Goal: Task Accomplishment & Management: Use online tool/utility

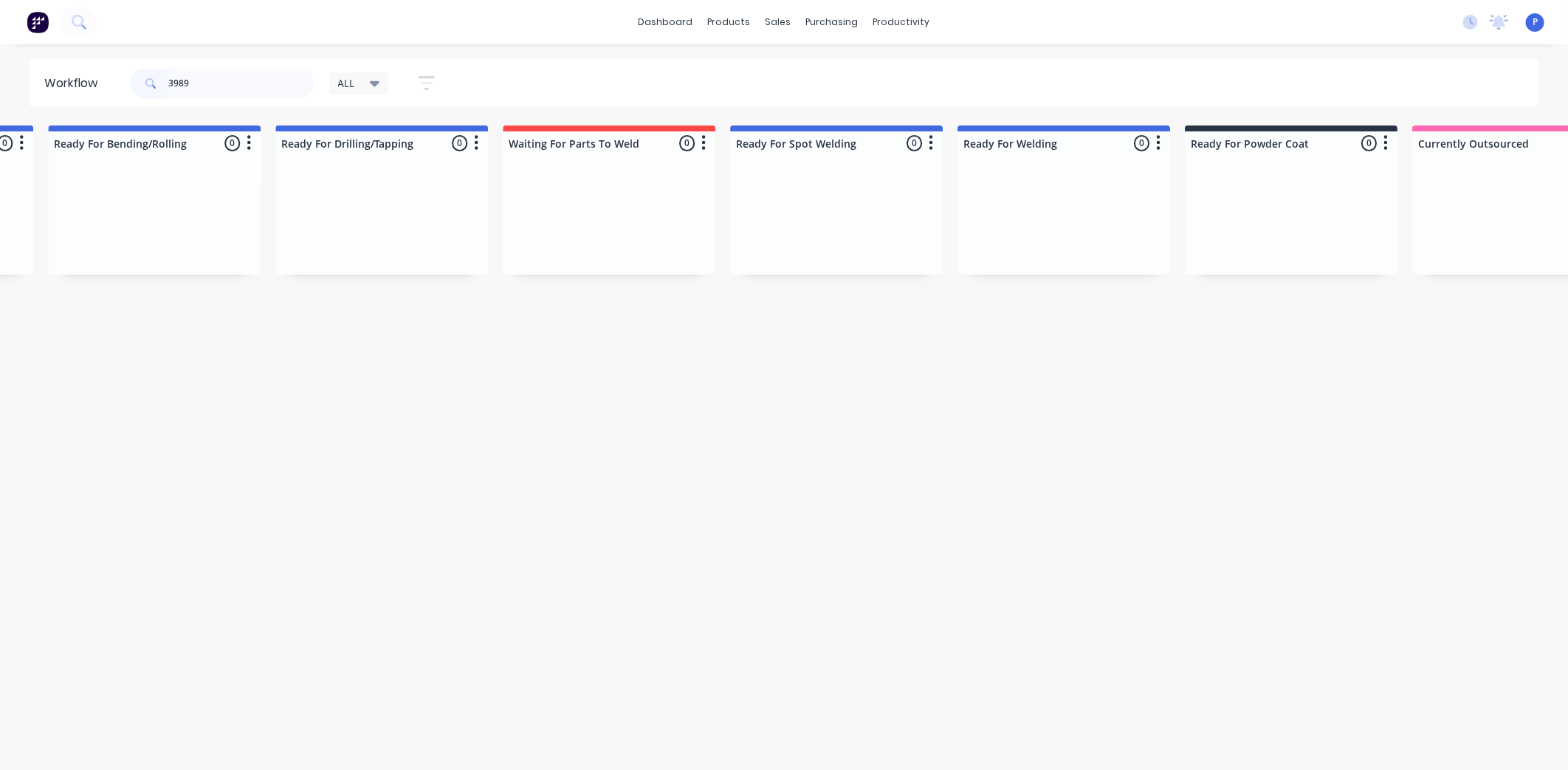
scroll to position [0, 3678]
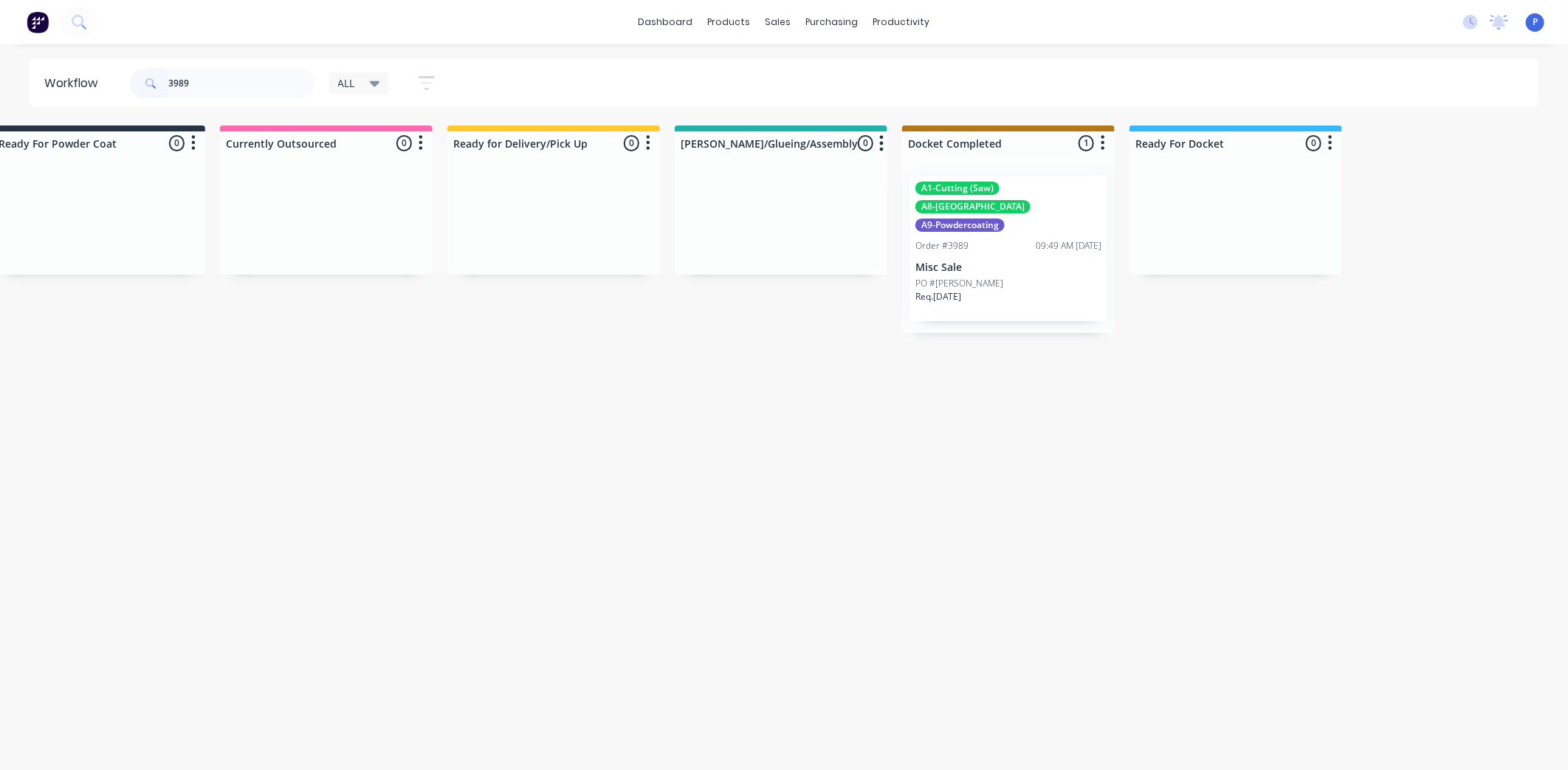
click at [1040, 290] on div "Req. [DATE]" at bounding box center [1008, 303] width 186 height 25
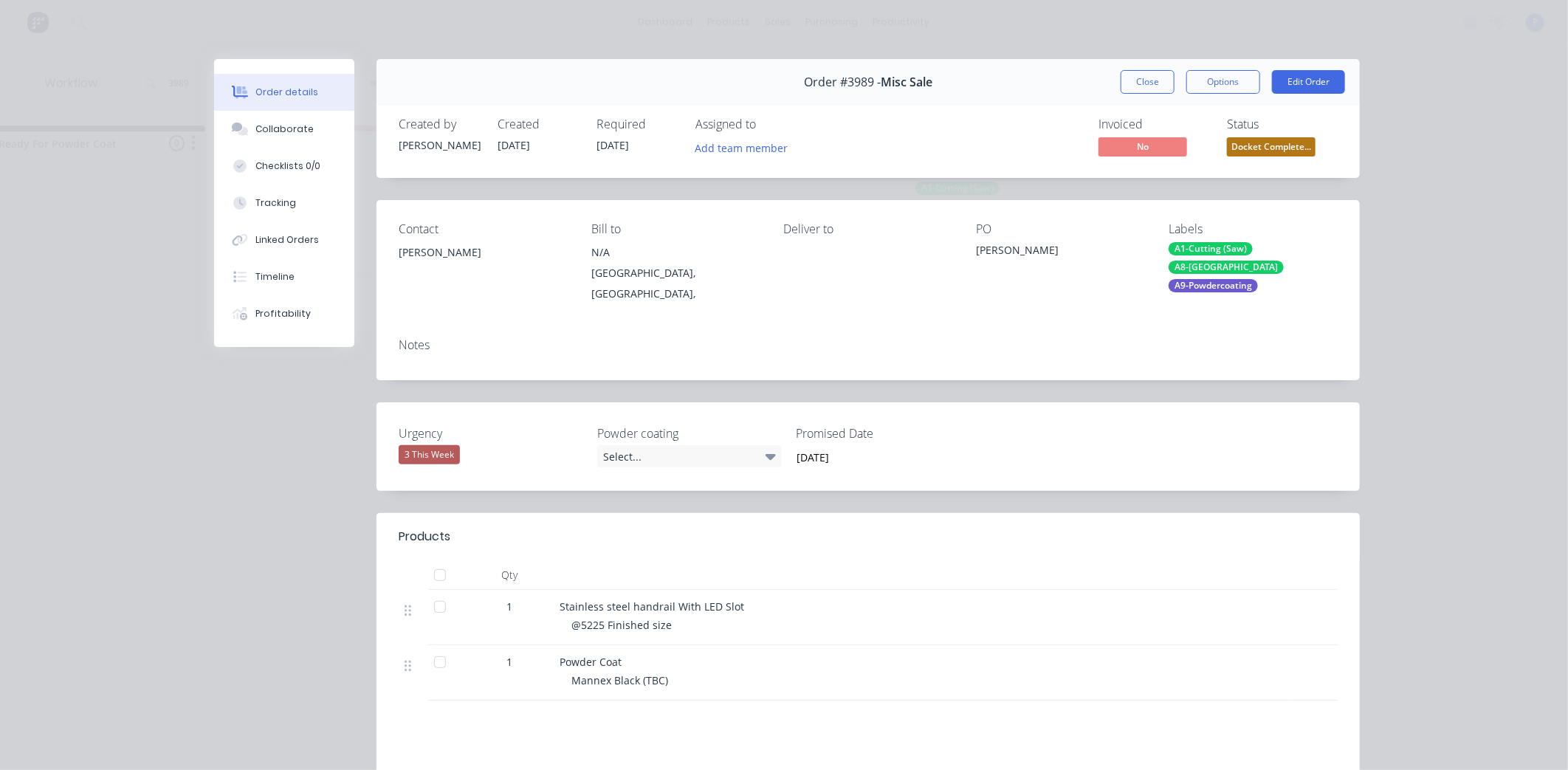
click at [438, 560] on div at bounding box center [440, 575] width 30 height 30
click at [443, 572] on div at bounding box center [440, 575] width 30 height 30
click at [314, 203] on button "Tracking" at bounding box center [284, 203] width 140 height 37
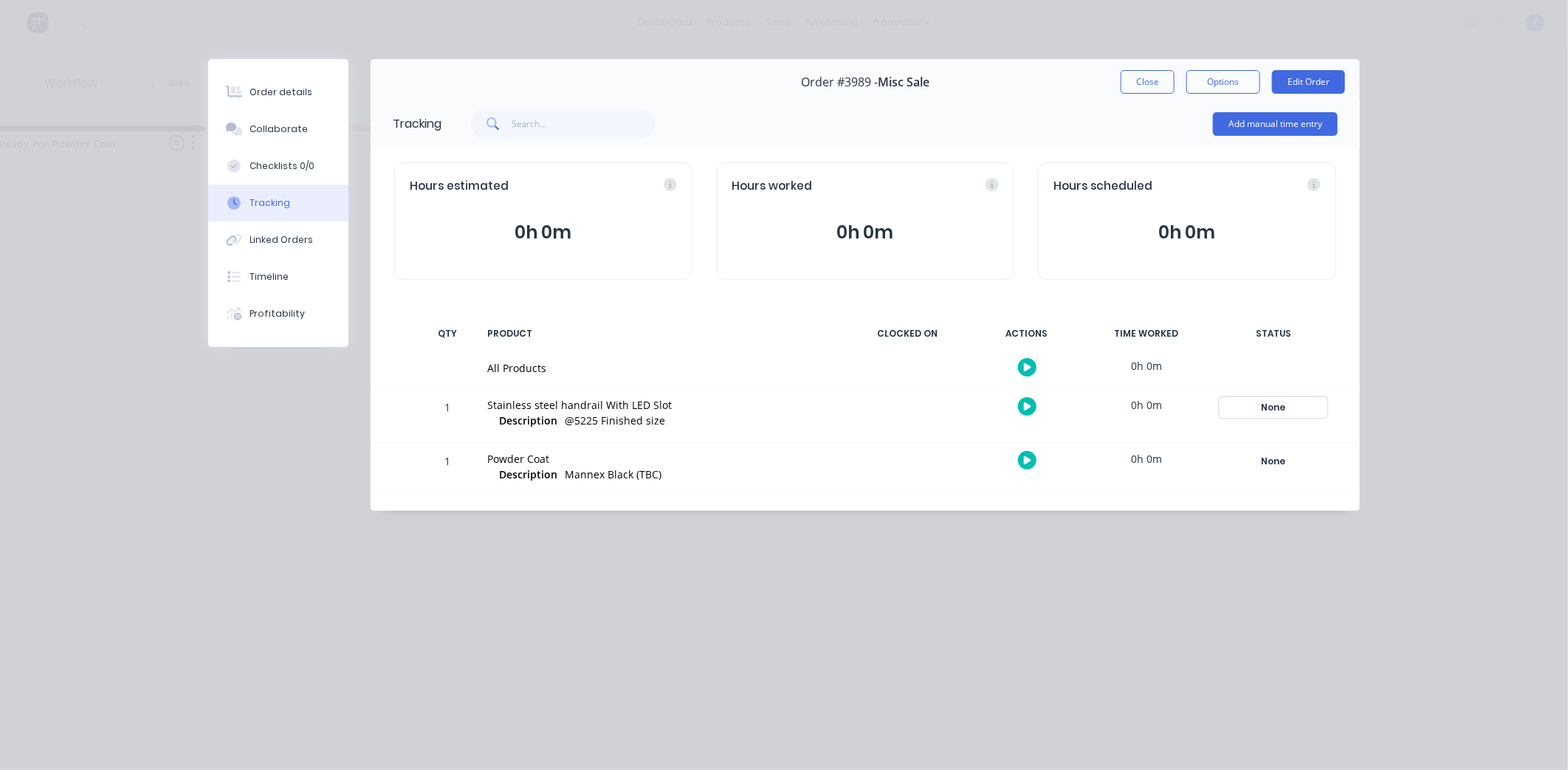
click at [1246, 406] on div "None" at bounding box center [1274, 408] width 107 height 19
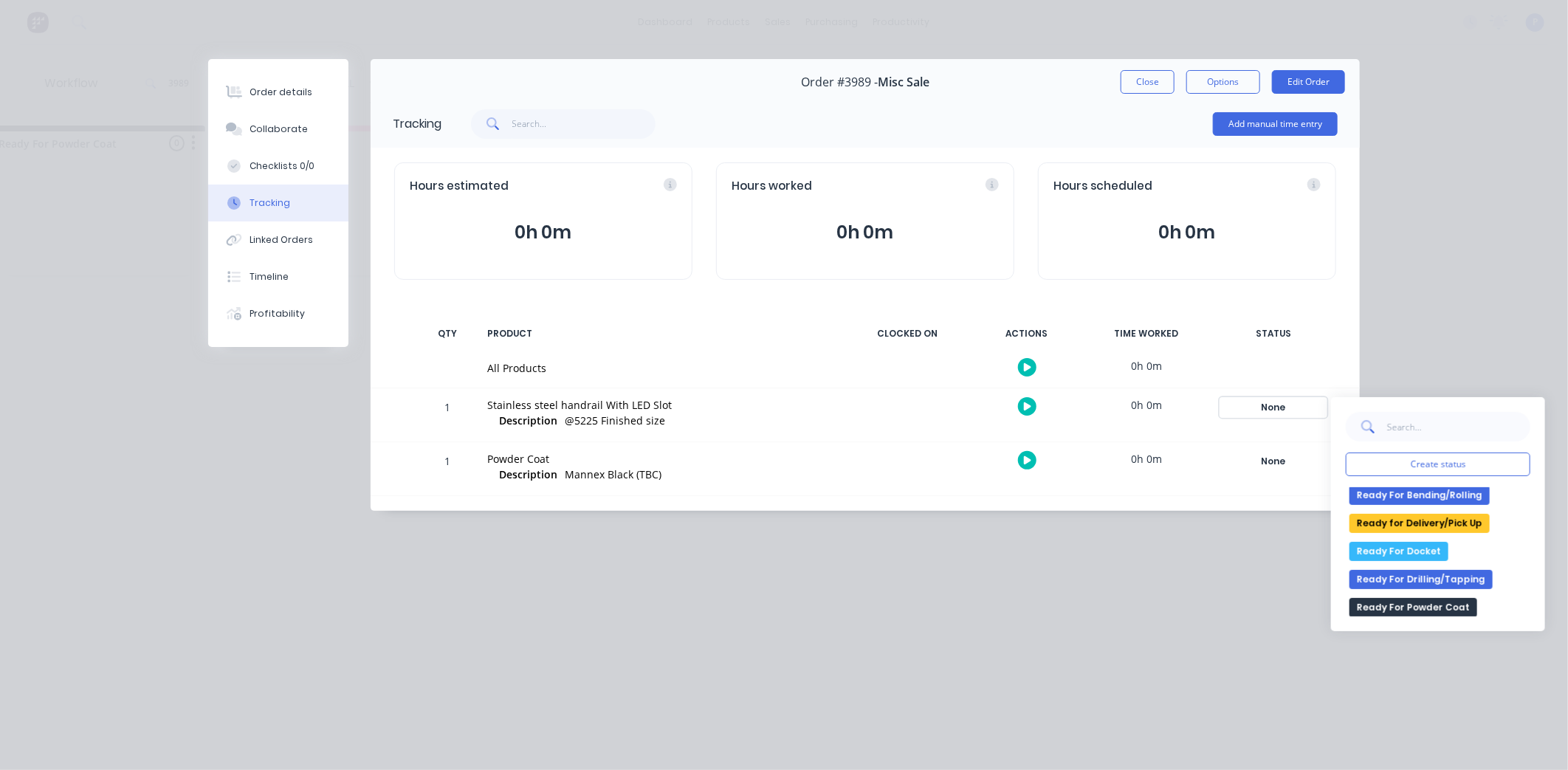
scroll to position [246, 0]
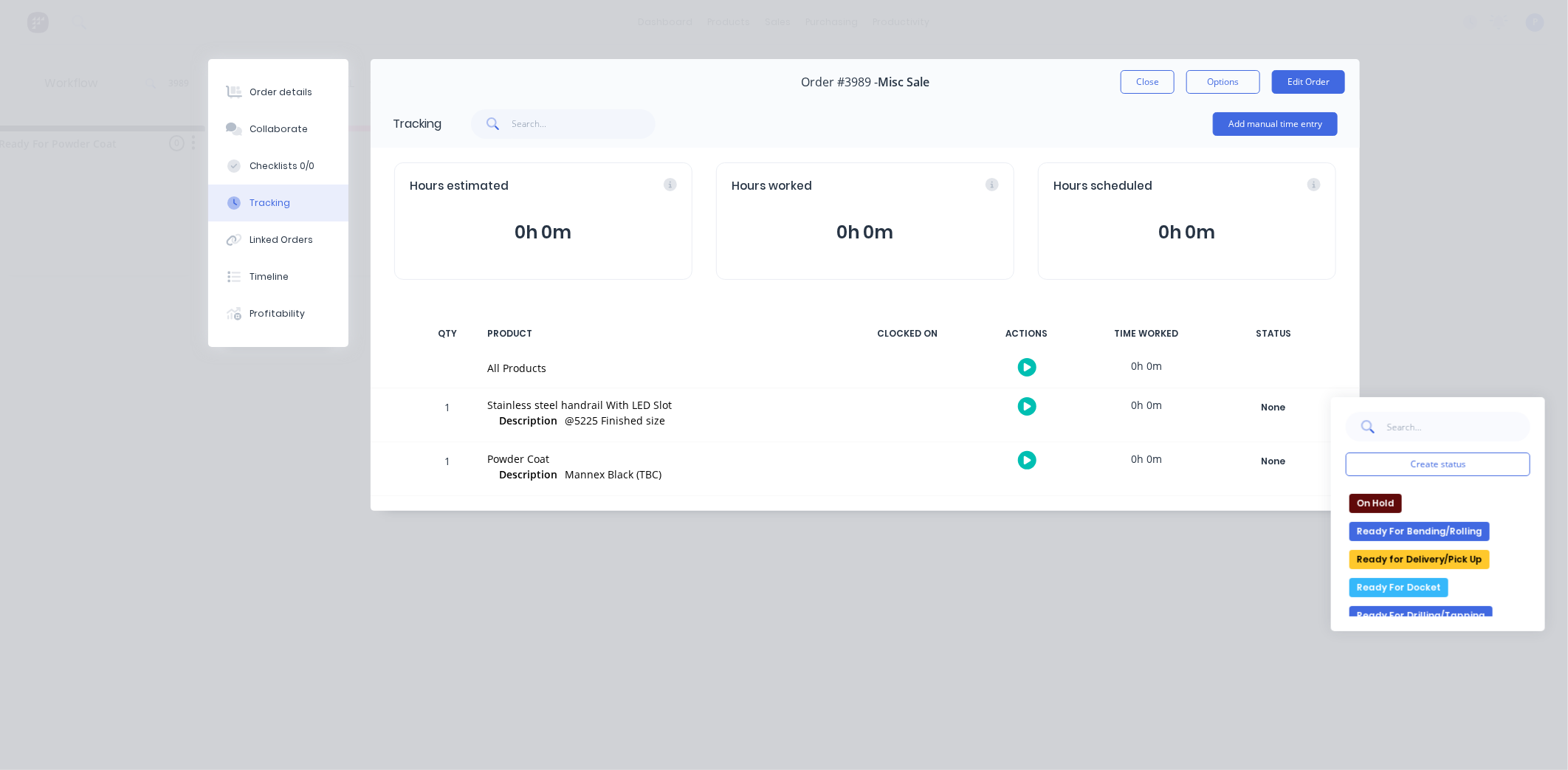
click at [1437, 550] on button "Ready for Delivery/Pick Up" at bounding box center [1419, 560] width 140 height 19
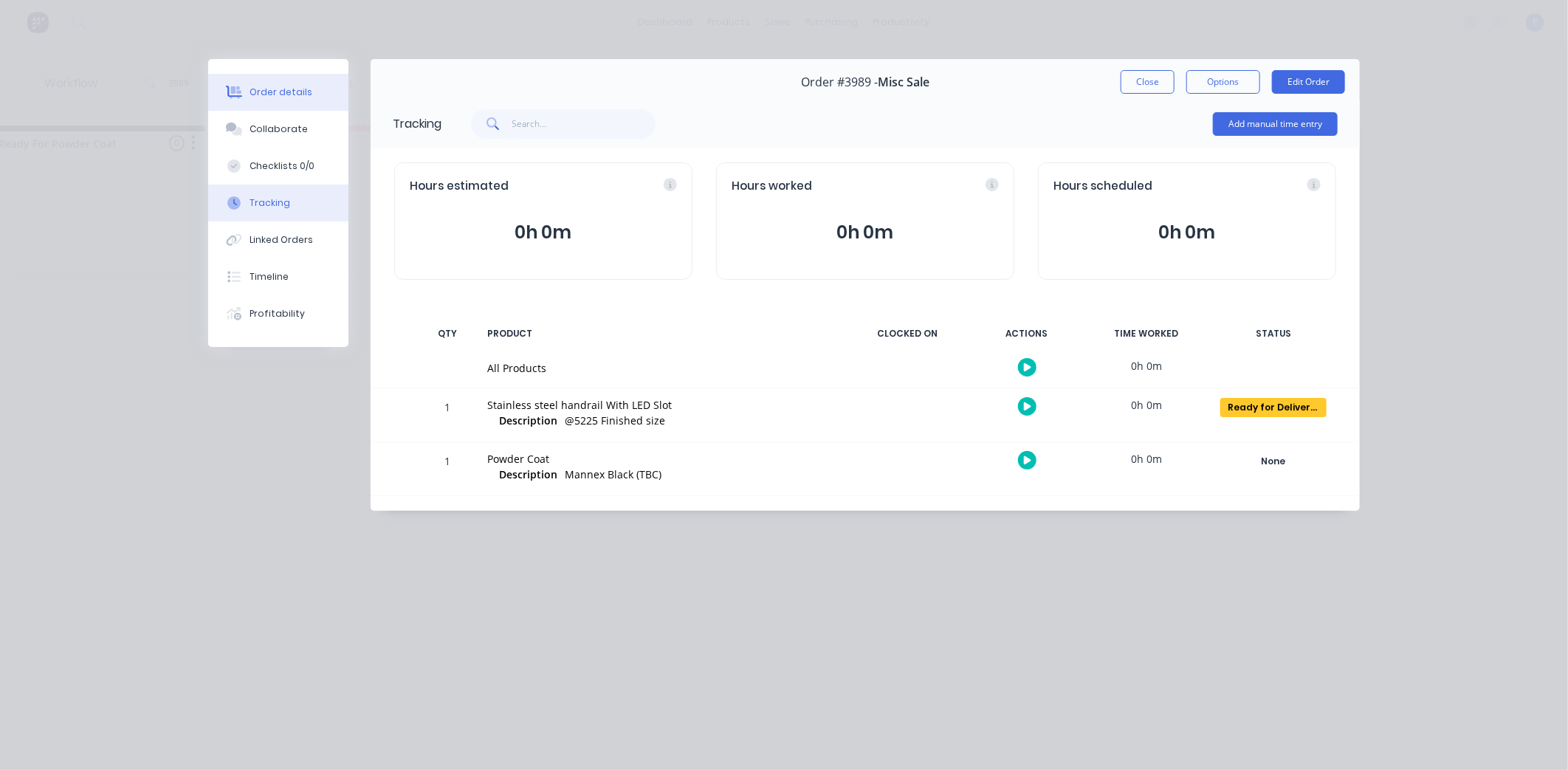
click at [335, 91] on button "Order details" at bounding box center [278, 92] width 140 height 37
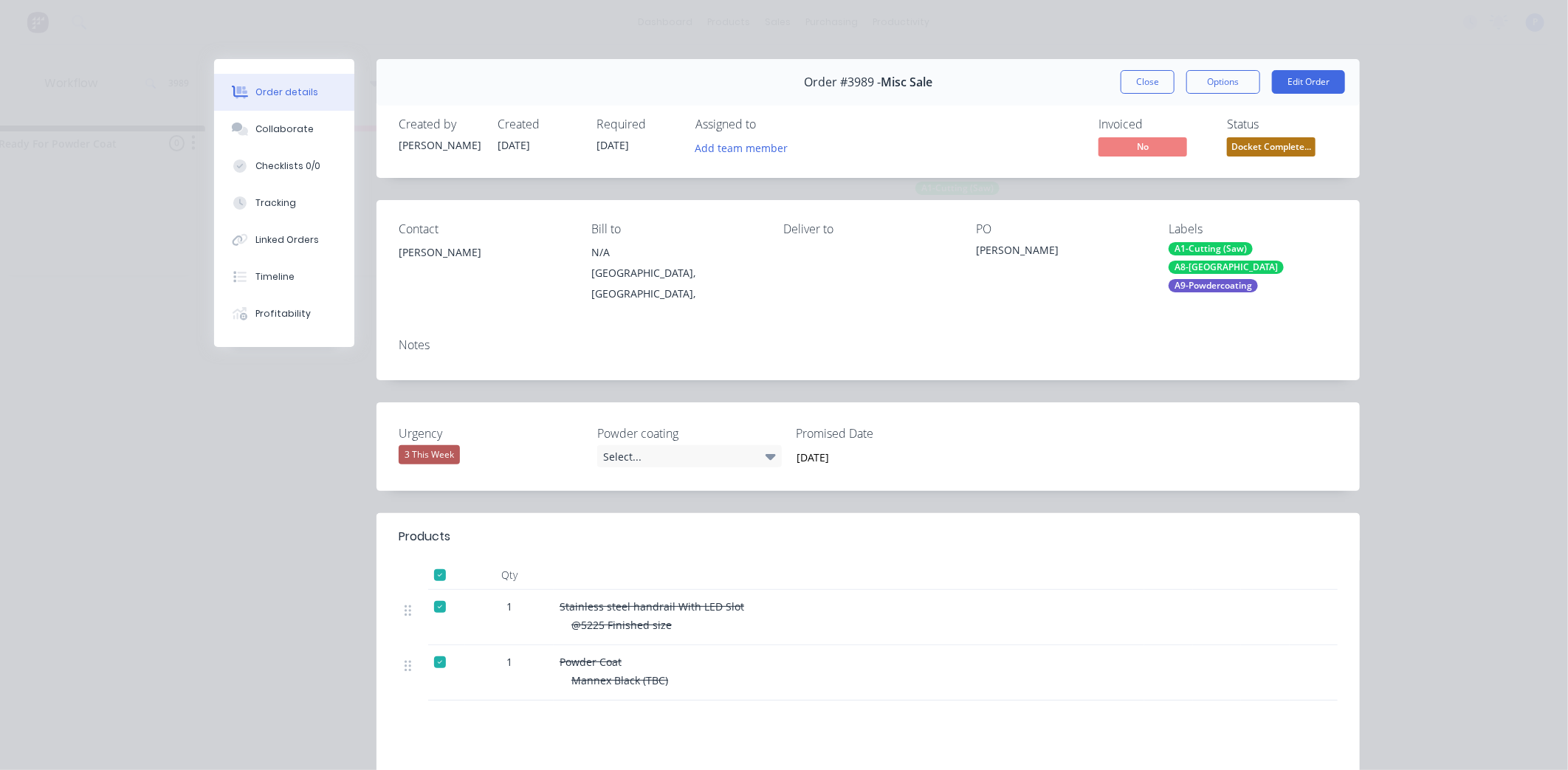
click at [1250, 151] on span "Docket Complete..." at bounding box center [1270, 146] width 88 height 18
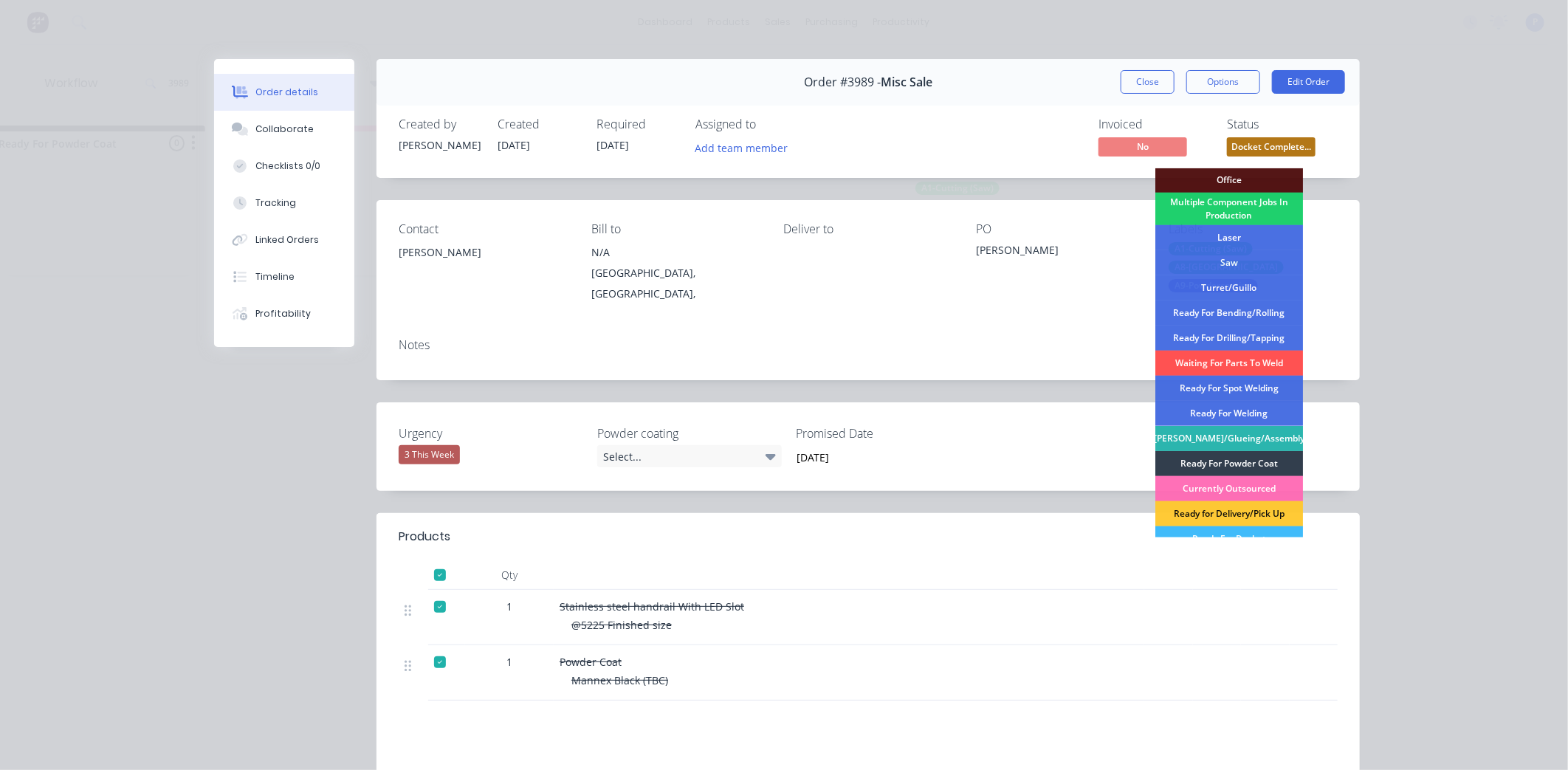
scroll to position [215, 0]
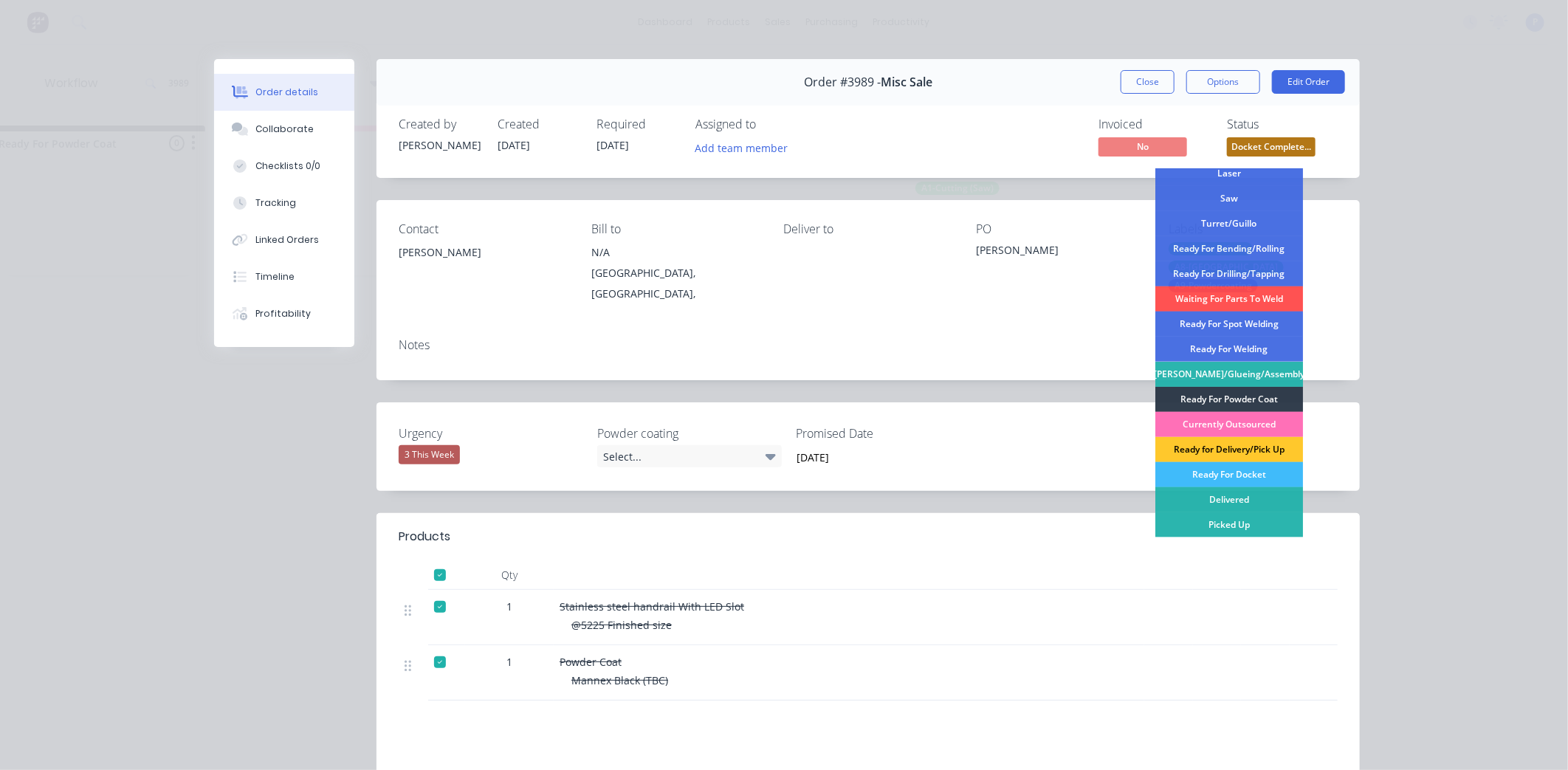
click at [1248, 452] on div "Ready for Delivery/Pick Up" at bounding box center [1229, 450] width 148 height 25
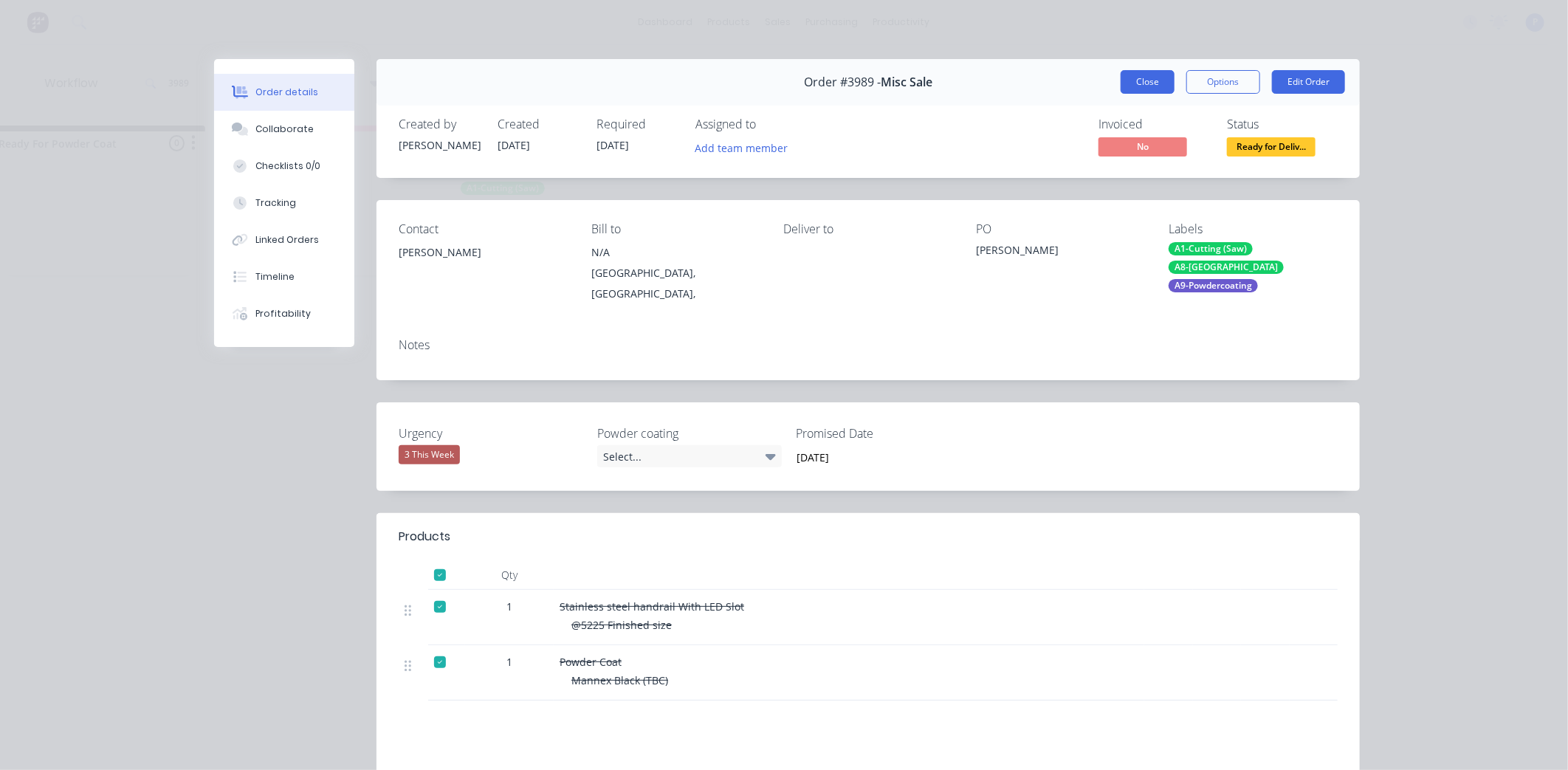
click at [1136, 85] on button "Close" at bounding box center [1148, 81] width 54 height 24
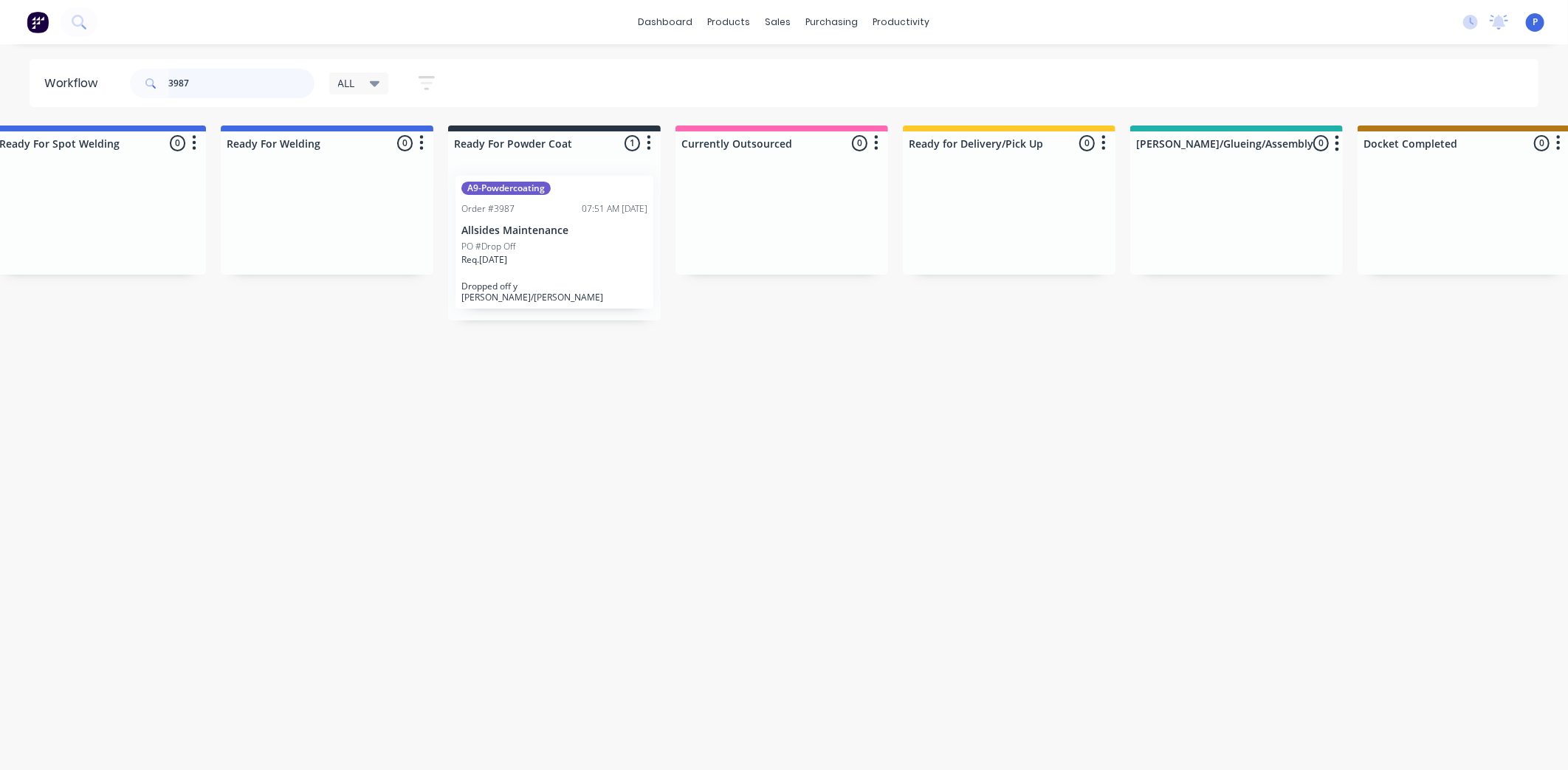
scroll to position [0, 3356]
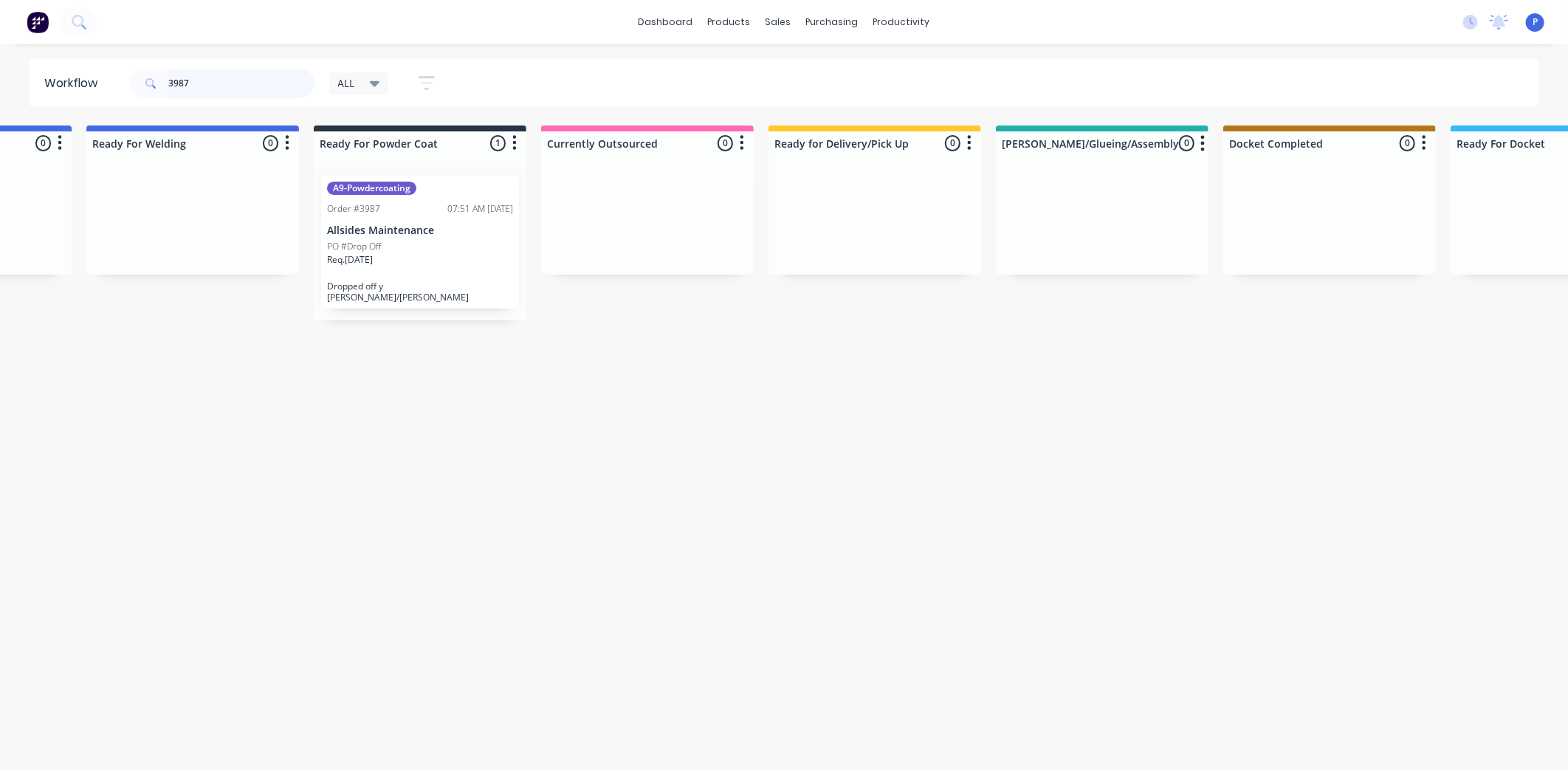
type input "3987"
click at [384, 281] on p "Dropped off y [PERSON_NAME]/[PERSON_NAME]" at bounding box center [420, 291] width 186 height 22
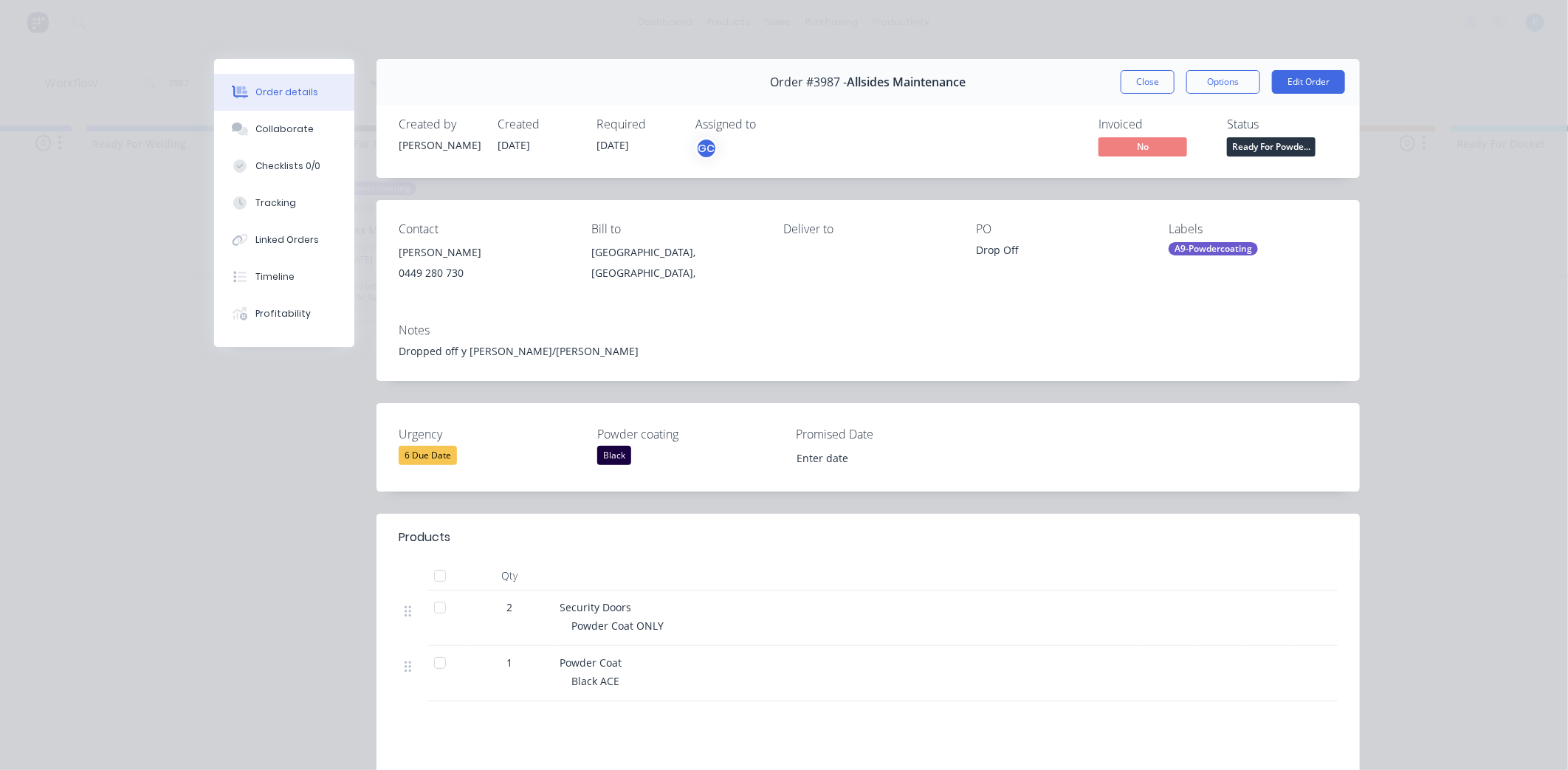
click at [1271, 150] on span "Ready For Powde..." at bounding box center [1270, 146] width 88 height 18
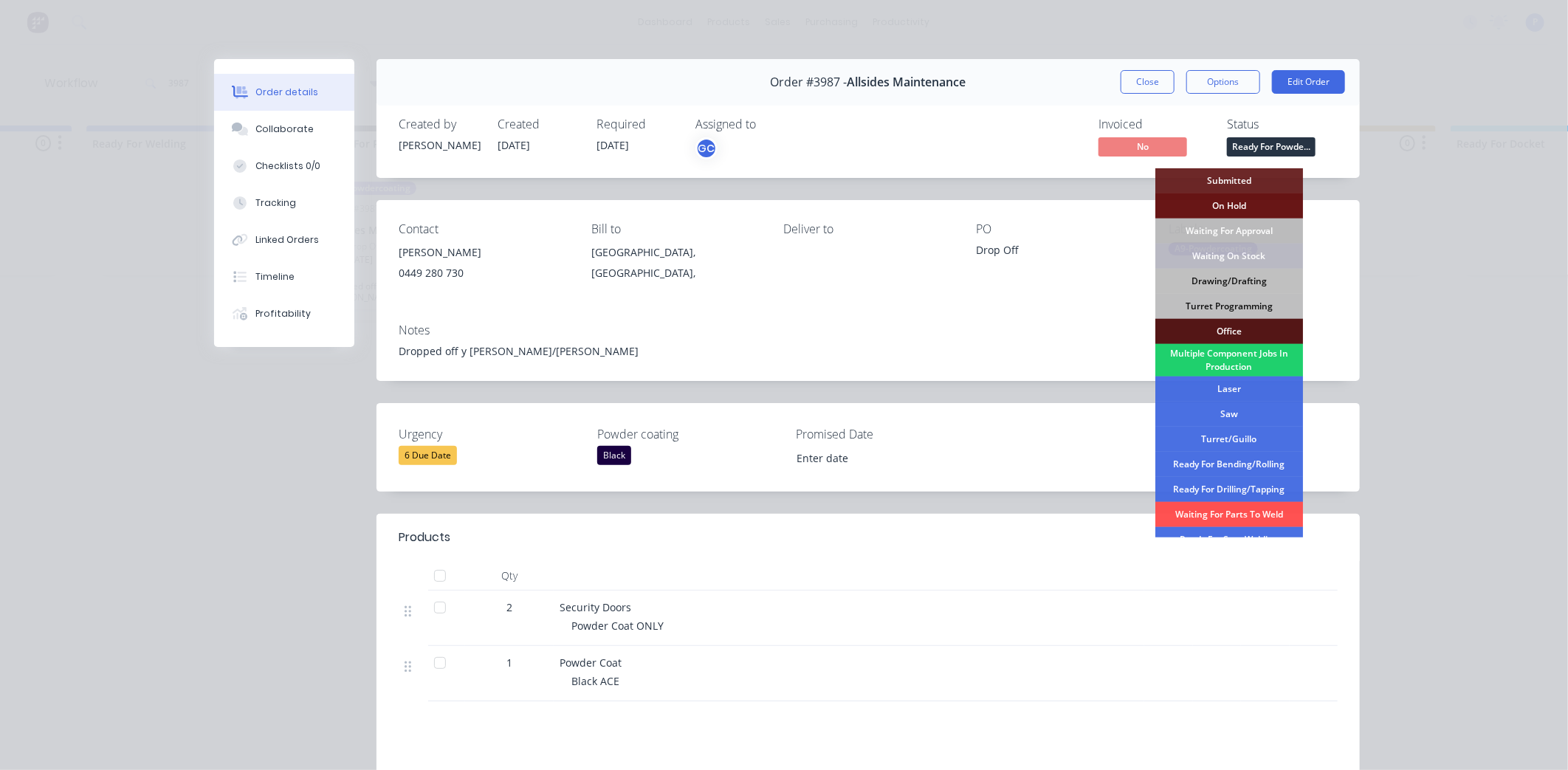
scroll to position [215, 0]
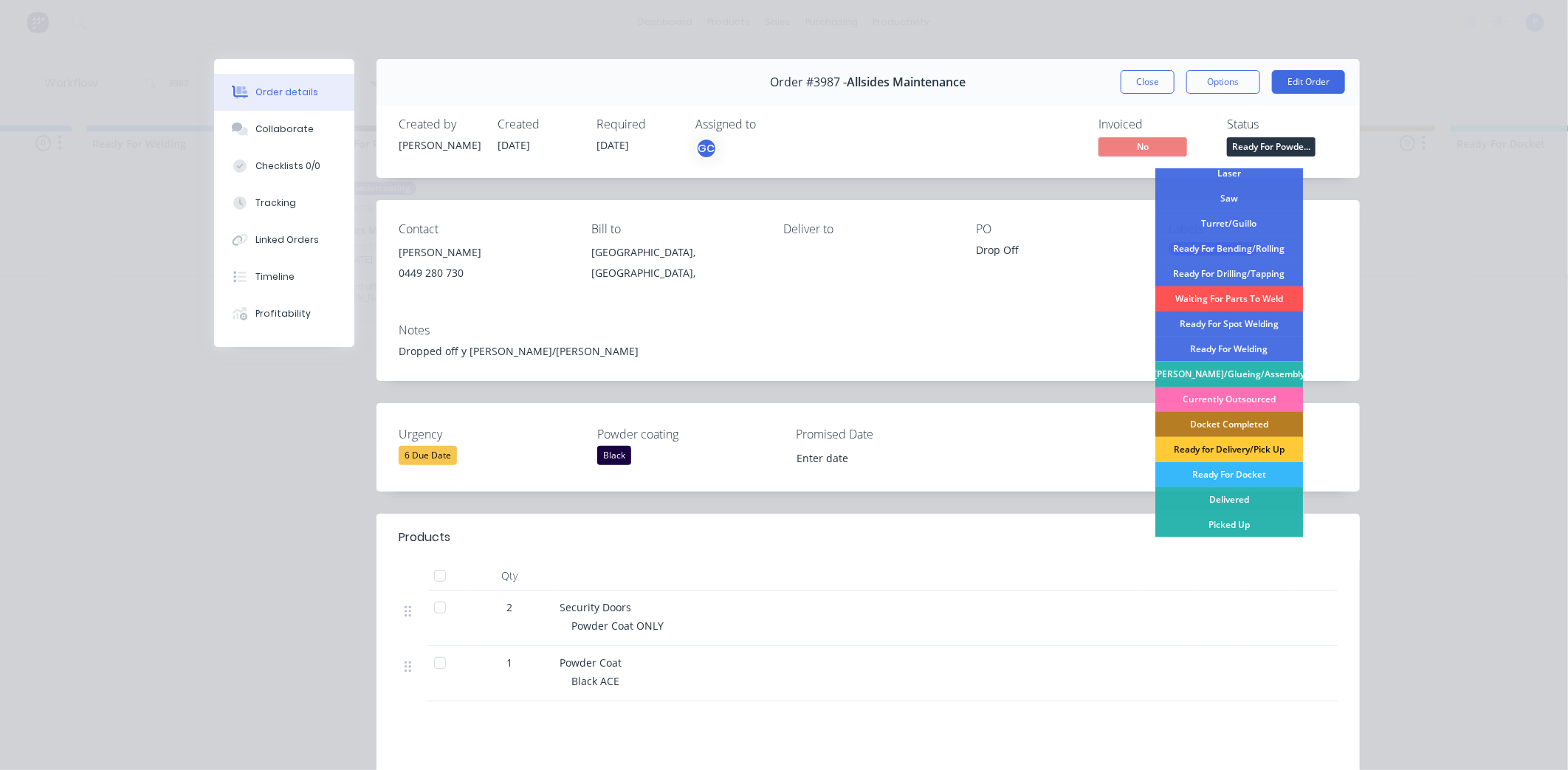
click at [1253, 469] on div "Ready For Docket" at bounding box center [1229, 474] width 148 height 25
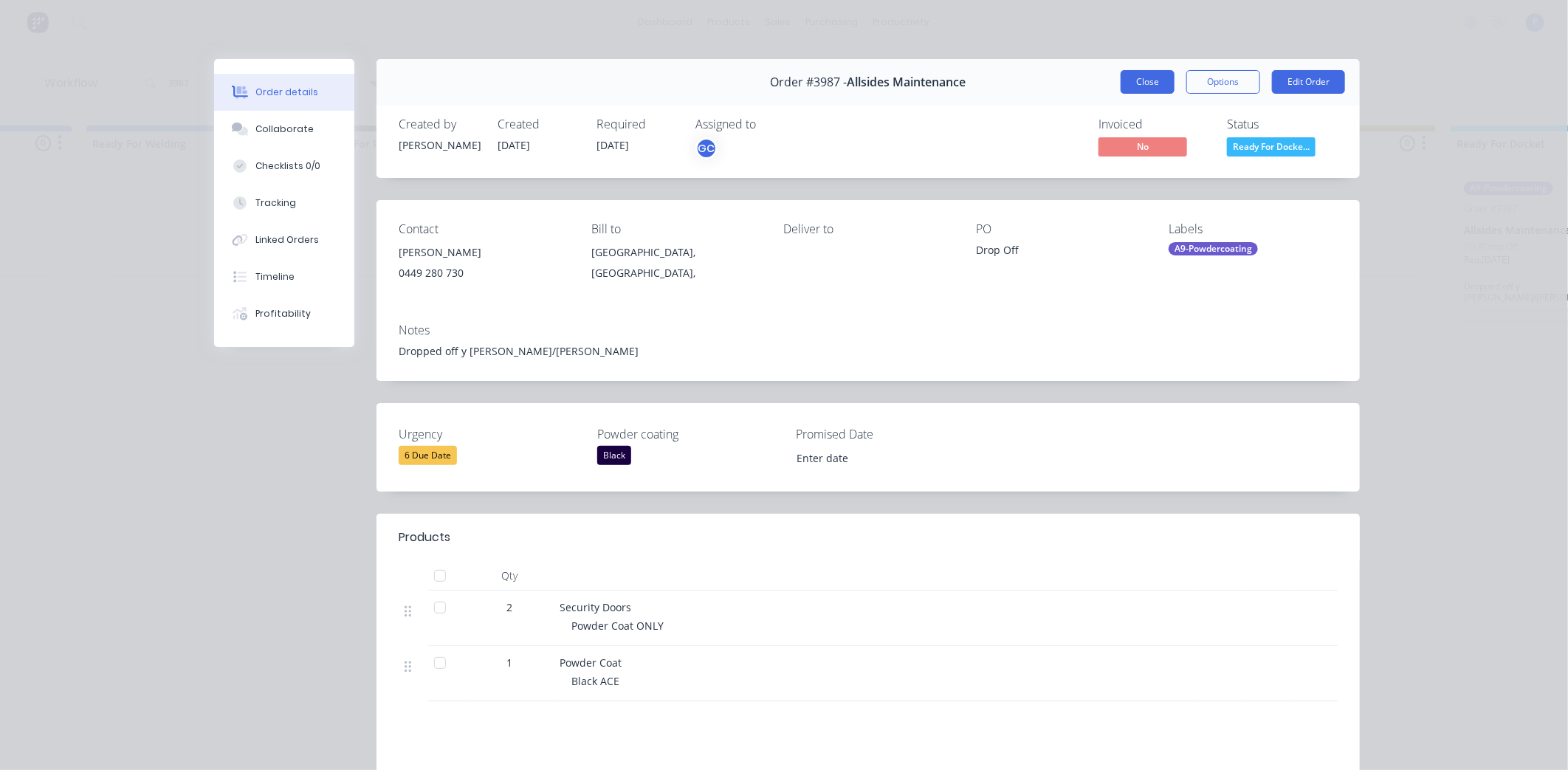
click at [1131, 86] on button "Close" at bounding box center [1148, 81] width 54 height 24
